Goal: Task Accomplishment & Management: Complete application form

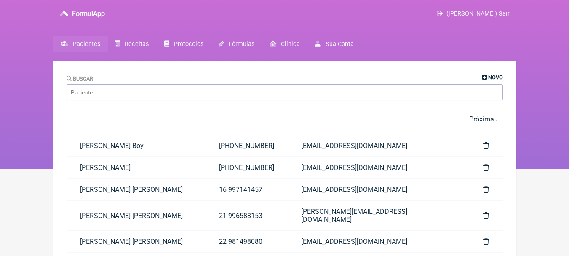
click at [491, 76] on span "Novo" at bounding box center [495, 77] width 15 height 6
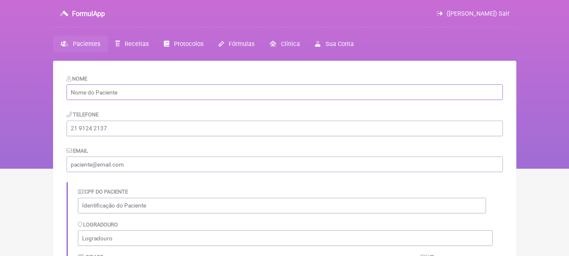
click at [218, 90] on input "text" at bounding box center [285, 92] width 436 height 16
paste input "Cinthia Mezavilla [PERSON_NAME]"
type input "Cinthia Mezavilla [PERSON_NAME]"
click at [129, 131] on input "tel" at bounding box center [285, 128] width 436 height 16
click at [152, 124] on input "tel" at bounding box center [285, 128] width 436 height 16
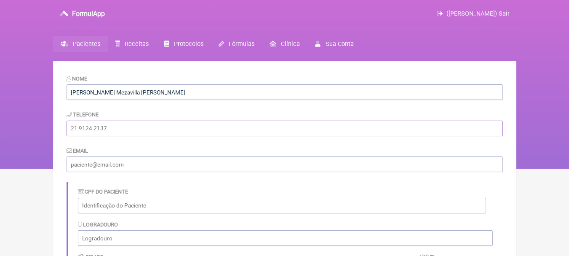
paste input "[PHONE_NUMBER]"
type input "[PHONE_NUMBER]"
click at [140, 162] on input "email" at bounding box center [285, 164] width 436 height 16
paste input "[EMAIL_ADDRESS][DOMAIN_NAME]"
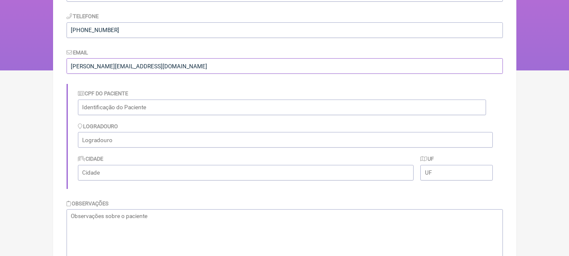
scroll to position [188, 0]
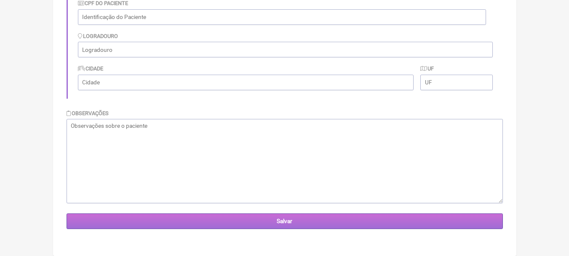
type input "[EMAIL_ADDRESS][DOMAIN_NAME]"
click at [348, 220] on input "Salvar" at bounding box center [285, 221] width 436 height 16
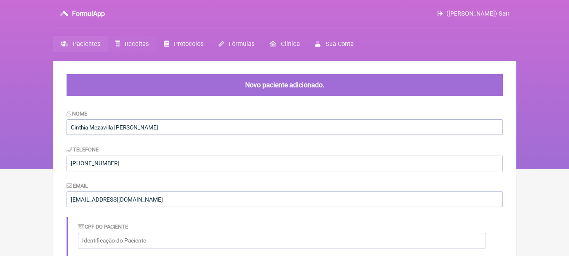
click at [133, 44] on span "Receitas" at bounding box center [137, 43] width 24 height 7
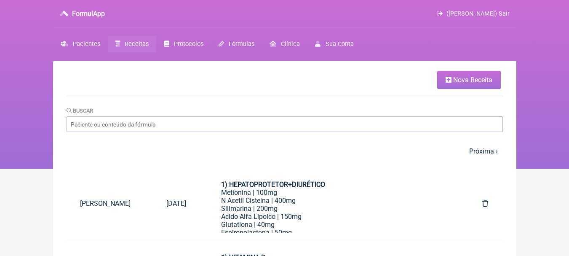
click at [460, 76] on span "Nova Receita" at bounding box center [472, 80] width 39 height 8
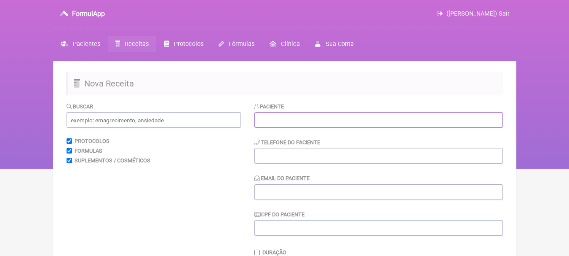
click at [307, 125] on input "text" at bounding box center [378, 120] width 248 height 16
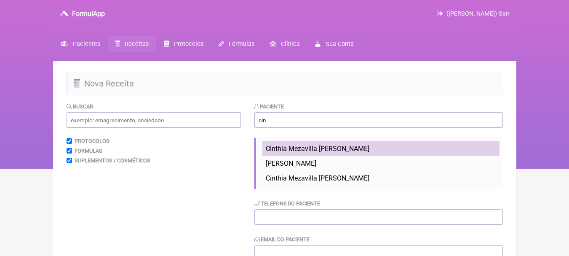
click at [335, 150] on span "Cinthia Mezavilla [PERSON_NAME]" at bounding box center [318, 148] width 104 height 8
type input "Cinthia Mezavilla [PERSON_NAME]"
type input "[PHONE_NUMBER]"
type input "[EMAIL_ADDRESS][DOMAIN_NAME]"
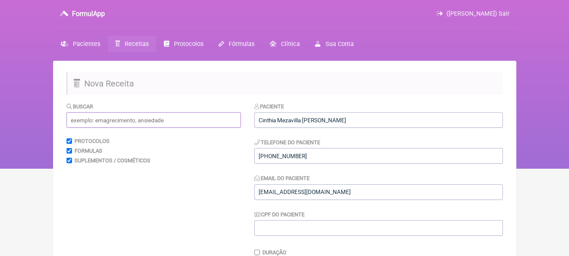
click at [154, 120] on input "text" at bounding box center [154, 120] width 174 height 16
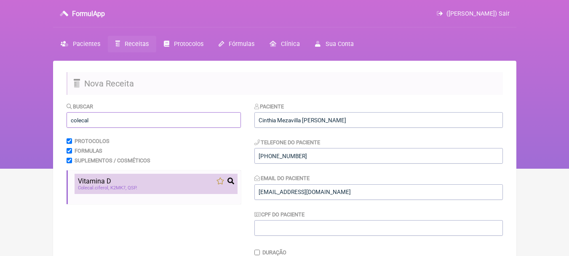
type input "colecal"
click at [160, 180] on div "Vitamina D" at bounding box center [156, 181] width 156 height 8
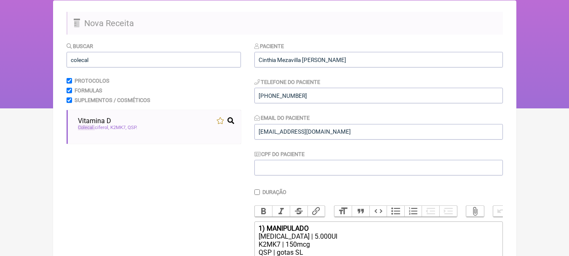
scroll to position [168, 0]
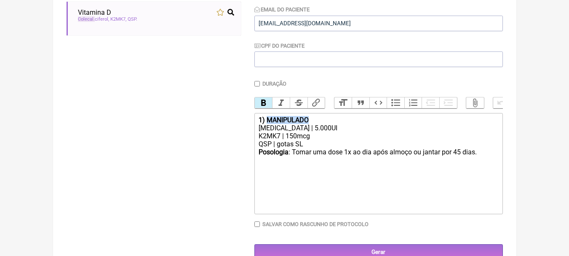
drag, startPoint x: 315, startPoint y: 127, endPoint x: 266, endPoint y: 124, distance: 48.9
click at [266, 124] on div "1) MANIPULADO" at bounding box center [377, 120] width 239 height 8
type trix-editor "<div><strong>1) VITAMINA D</strong></div><div>[MEDICAL_DATA] | 5.000UI</div><di…"
click at [465, 159] on div "Posologia : Tomar uma dose 1x ao dia após almoço ou jantar por 45 dias. ㅤ" at bounding box center [377, 156] width 239 height 17
click at [158, 170] on div "Buscar colecal Protocolos Formulas Suplementos / Cosméticos Vitamina D Colecal …" at bounding box center [154, 96] width 174 height 326
